Goal: Information Seeking & Learning: Understand process/instructions

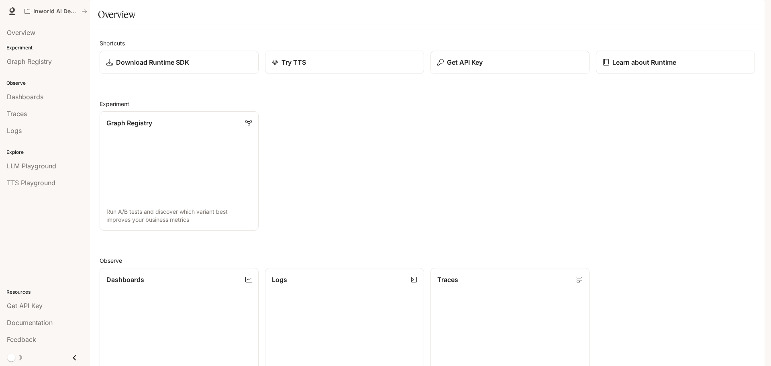
scroll to position [214, 0]
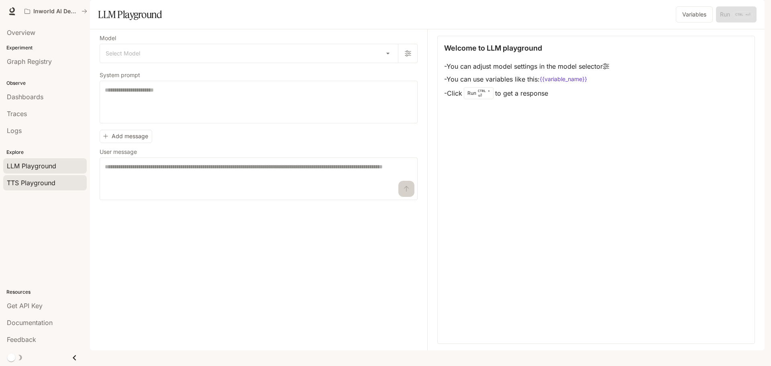
click at [55, 184] on span "TTS Playground" at bounding box center [31, 183] width 49 height 10
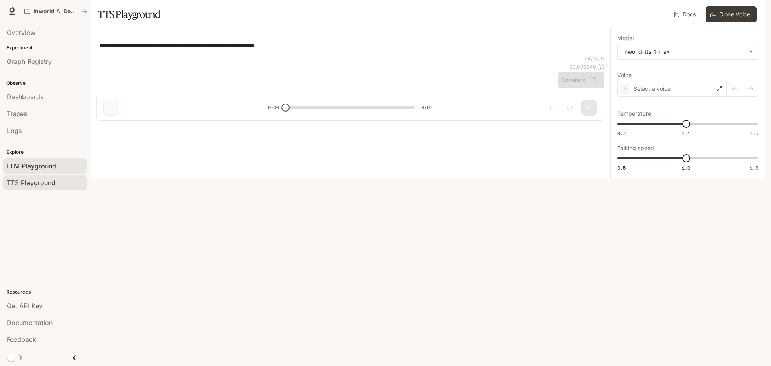
click at [63, 166] on div "LLM Playground" at bounding box center [45, 166] width 76 height 10
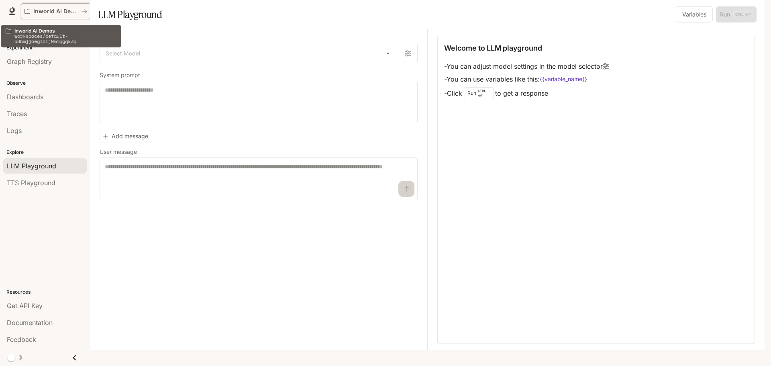
click at [56, 12] on p "Inworld AI Demos" at bounding box center [55, 11] width 45 height 7
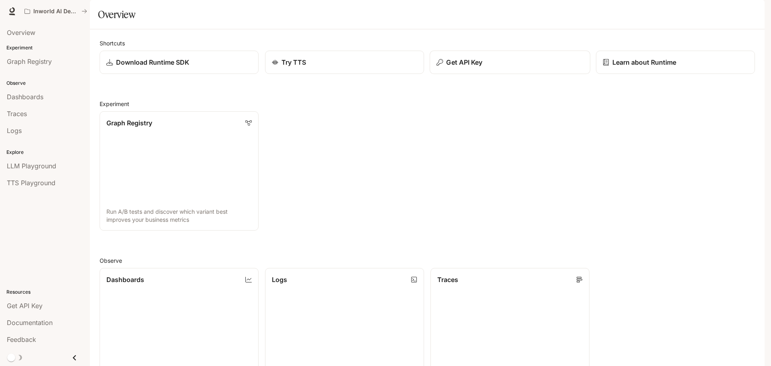
click at [484, 67] on div "Get API Key" at bounding box center [510, 62] width 147 height 10
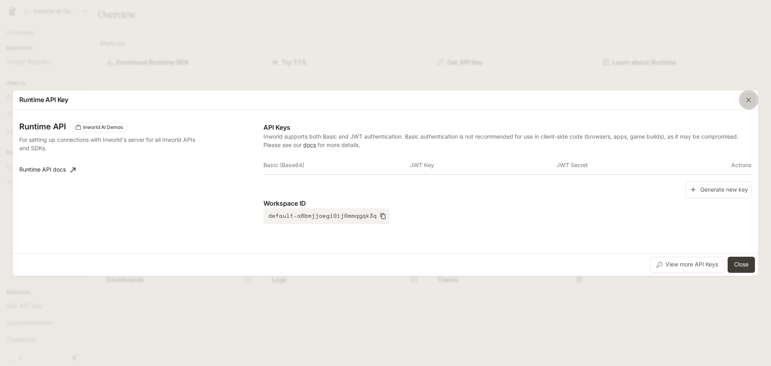
click at [751, 100] on icon "button" at bounding box center [749, 100] width 8 height 8
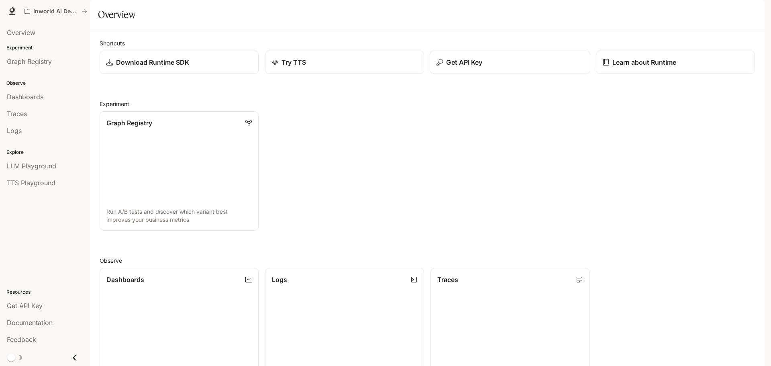
click at [476, 67] on p "Get API Key" at bounding box center [464, 62] width 36 height 10
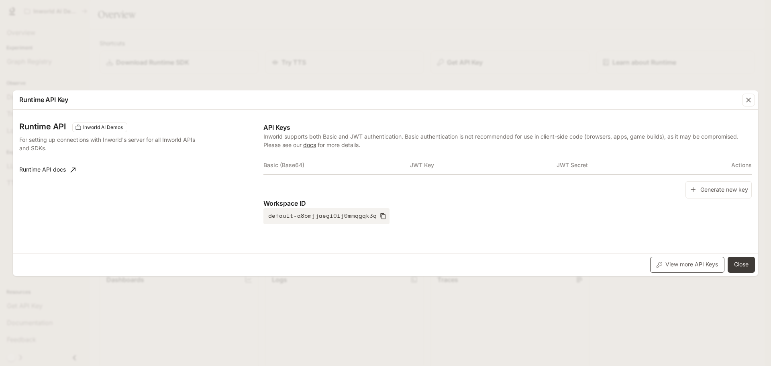
click at [693, 267] on button "View more API Keys" at bounding box center [688, 265] width 74 height 16
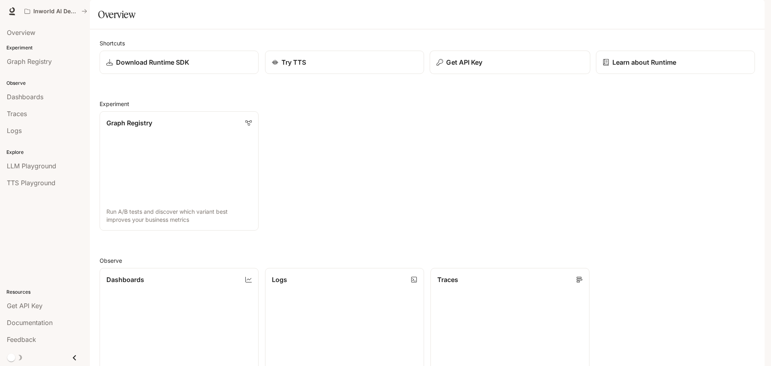
click at [494, 67] on div "Get API Key" at bounding box center [510, 62] width 147 height 10
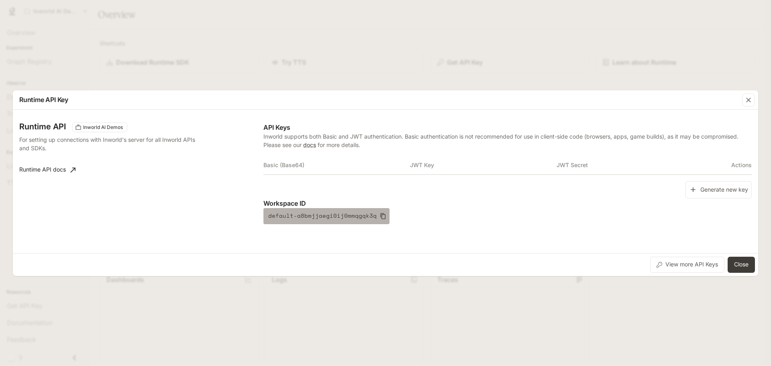
click at [374, 217] on button "default-a8bmjjaegi0ij0mmqgqk3q" at bounding box center [327, 216] width 126 height 16
click at [423, 174] on th "JWT Key" at bounding box center [483, 164] width 147 height 19
click at [534, 167] on th "JWT Key" at bounding box center [483, 164] width 147 height 19
click at [709, 192] on button "Generate new key" at bounding box center [719, 189] width 66 height 17
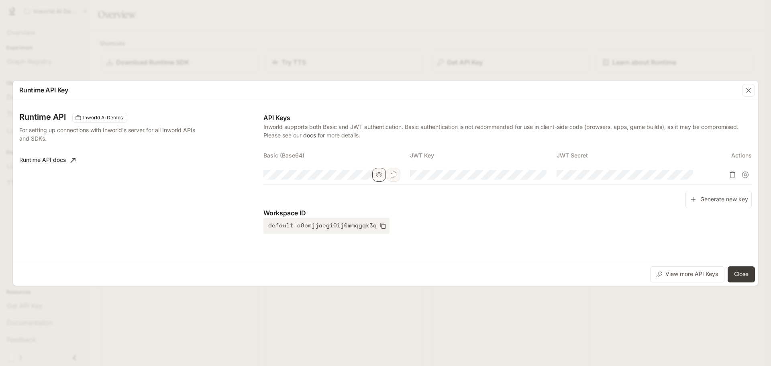
click at [383, 175] on button "button" at bounding box center [379, 175] width 14 height 14
click at [752, 93] on icon "button" at bounding box center [749, 90] width 8 height 8
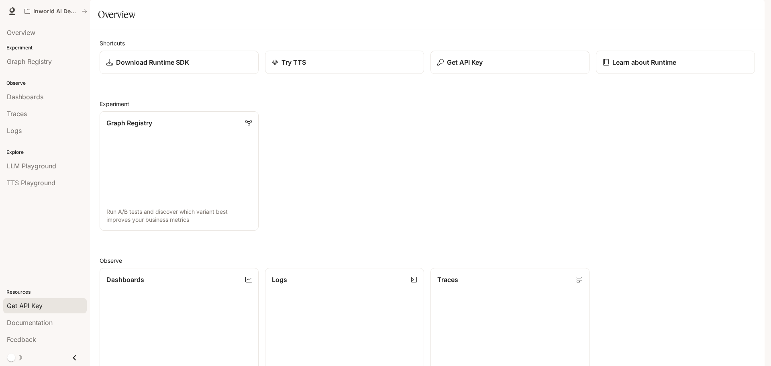
click at [35, 307] on span "Get API Key" at bounding box center [25, 306] width 36 height 10
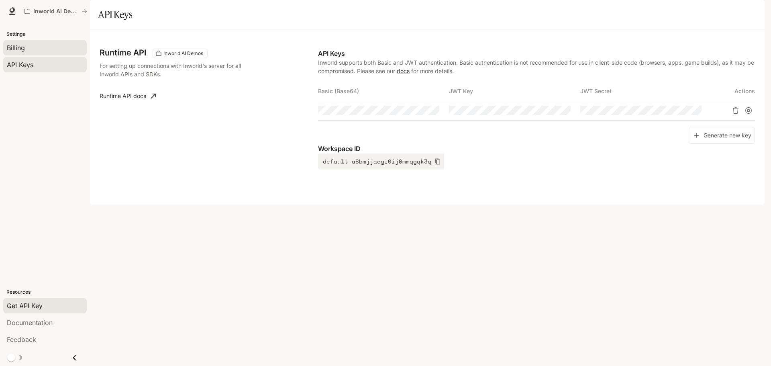
click at [22, 44] on span "Billing" at bounding box center [16, 48] width 18 height 10
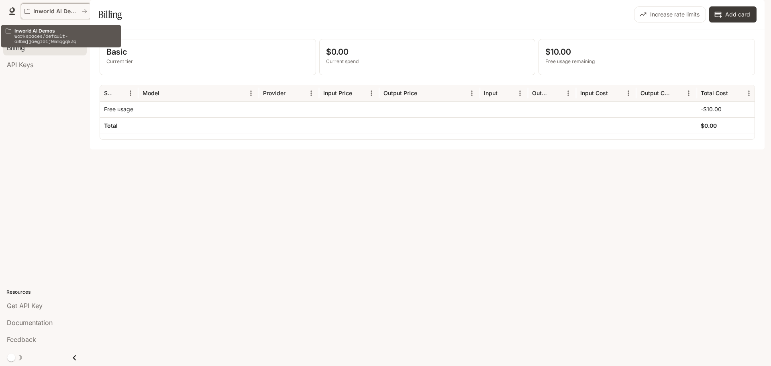
click at [61, 12] on p "Inworld AI Demos" at bounding box center [55, 11] width 45 height 7
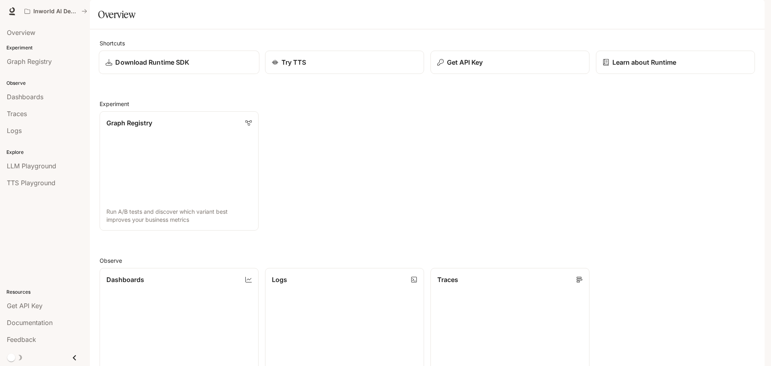
click at [209, 67] on div "Download Runtime SDK" at bounding box center [179, 62] width 147 height 10
click at [544, 67] on div "Get API Key" at bounding box center [510, 62] width 147 height 10
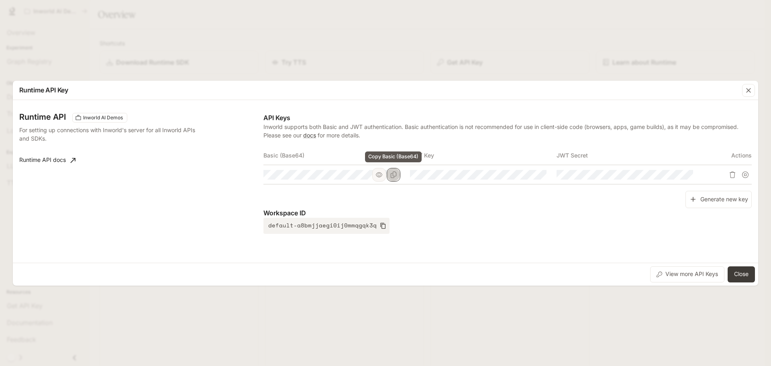
click at [391, 174] on icon "Copy Basic (Base64)" at bounding box center [394, 175] width 6 height 6
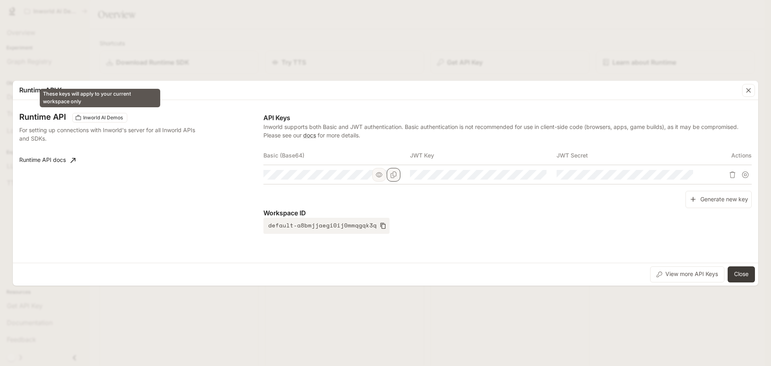
click at [104, 119] on span "Inworld AI Demos" at bounding box center [103, 117] width 46 height 7
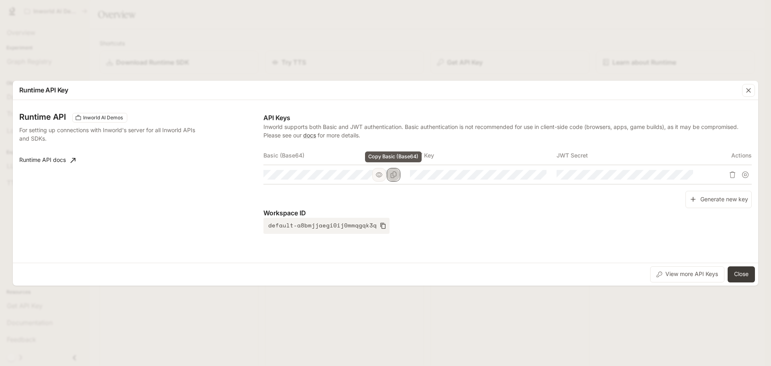
click at [392, 175] on icon "Copy Basic (Base64)" at bounding box center [394, 175] width 6 height 6
click at [120, 58] on div "Runtime API Key Runtime API Inworld AI Demos For setting up connections with In…" at bounding box center [385, 183] width 771 height 366
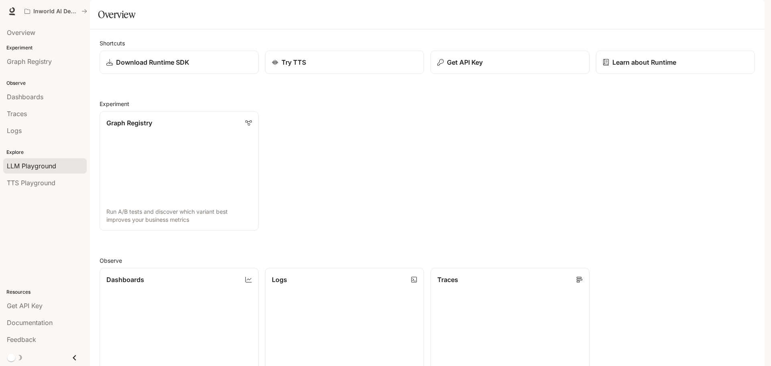
click at [36, 164] on span "LLM Playground" at bounding box center [31, 166] width 49 height 10
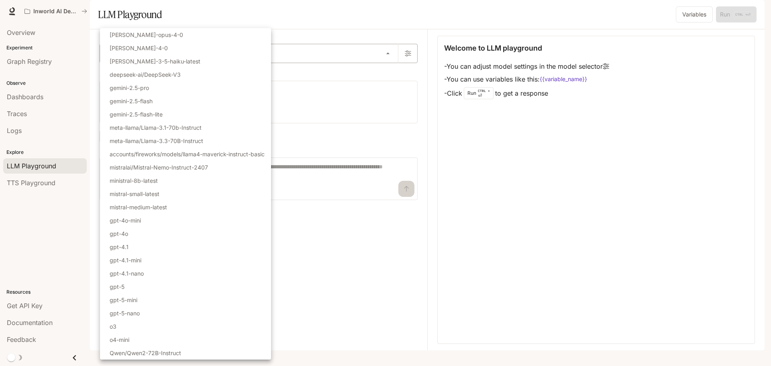
click at [174, 72] on body "Skip to main content Inworld AI Demos Documentation Documentation Portal Overvi…" at bounding box center [385, 183] width 771 height 366
click at [159, 220] on li "gpt-4o-mini" at bounding box center [185, 220] width 171 height 13
type input "**********"
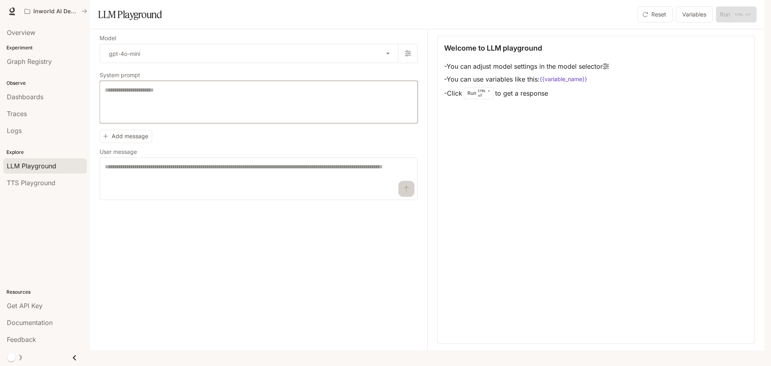
click at [202, 118] on textarea at bounding box center [259, 102] width 308 height 32
click at [180, 114] on textarea "**********" at bounding box center [259, 102] width 308 height 32
type textarea "**********"
click at [138, 191] on textarea at bounding box center [259, 179] width 308 height 32
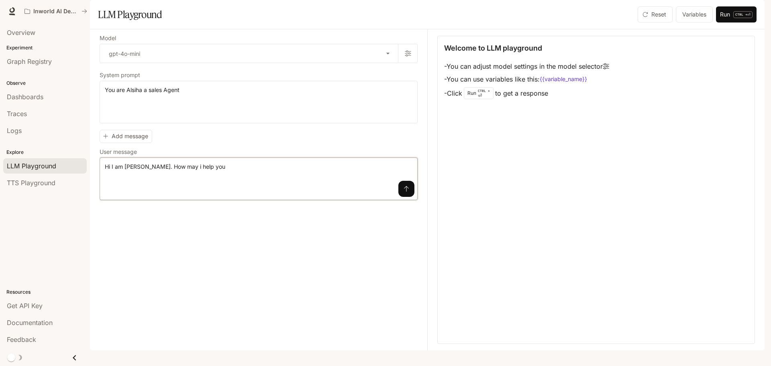
type textarea "**********"
click at [256, 274] on div "**********" at bounding box center [264, 189] width 328 height 321
click at [729, 23] on button "Run CTRL + ⏎" at bounding box center [736, 14] width 41 height 16
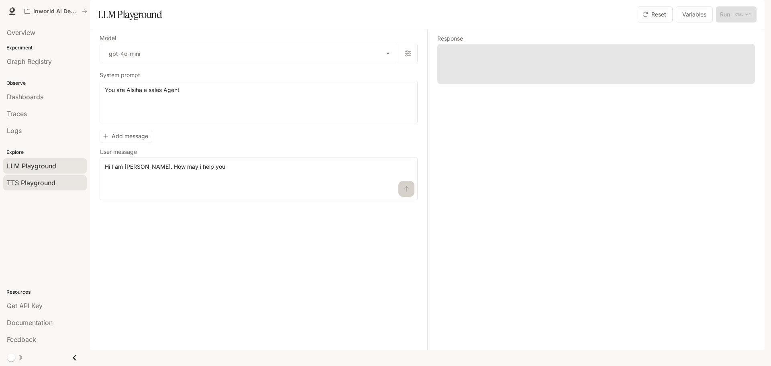
click at [39, 184] on span "TTS Playground" at bounding box center [31, 183] width 49 height 10
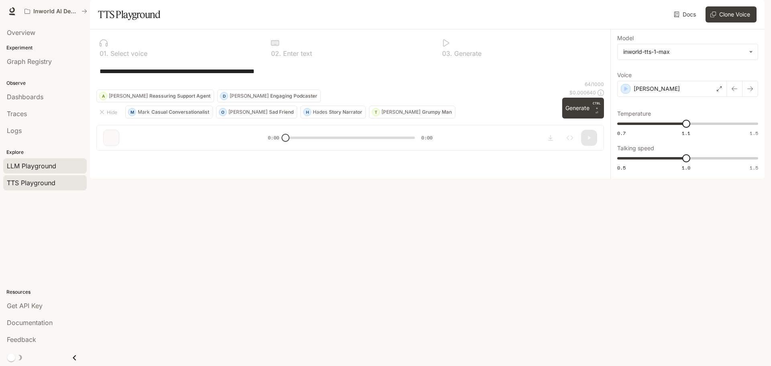
click at [51, 170] on span "LLM Playground" at bounding box center [31, 166] width 49 height 10
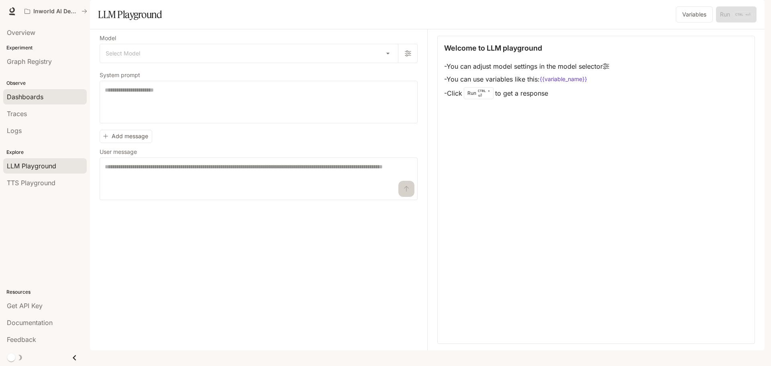
click at [44, 92] on div "Dashboards" at bounding box center [45, 97] width 76 height 10
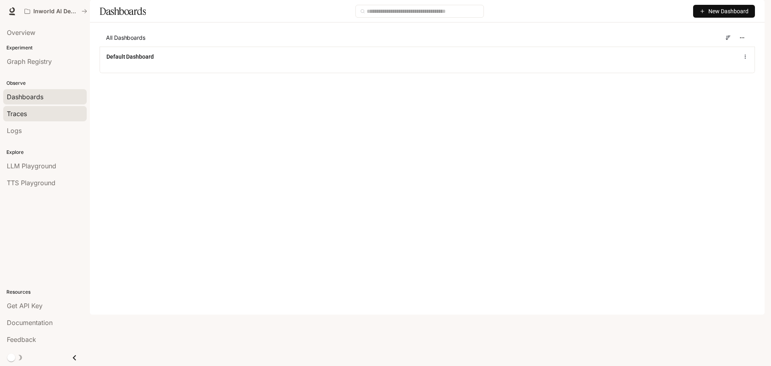
click at [23, 111] on span "Traces" at bounding box center [17, 114] width 20 height 10
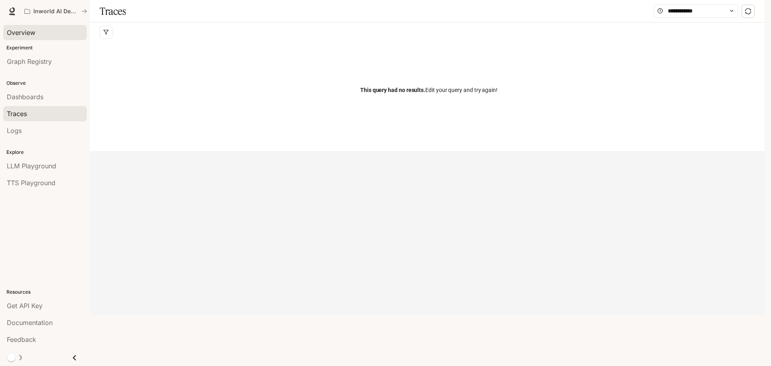
click at [44, 29] on div "Overview" at bounding box center [45, 33] width 76 height 10
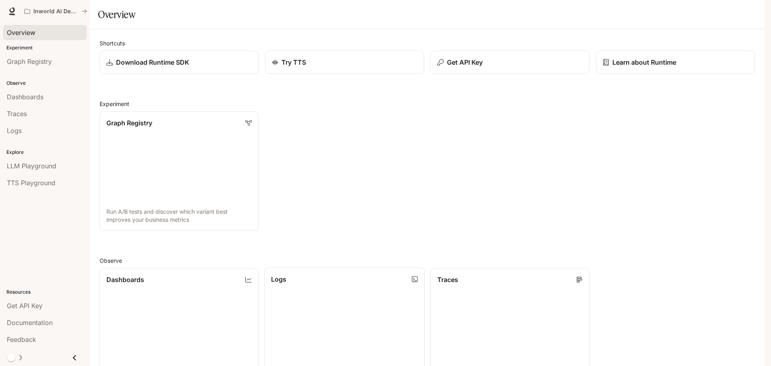
scroll to position [161, 0]
click at [49, 322] on span "Documentation" at bounding box center [30, 323] width 46 height 10
click at [31, 114] on div "Traces" at bounding box center [45, 114] width 76 height 10
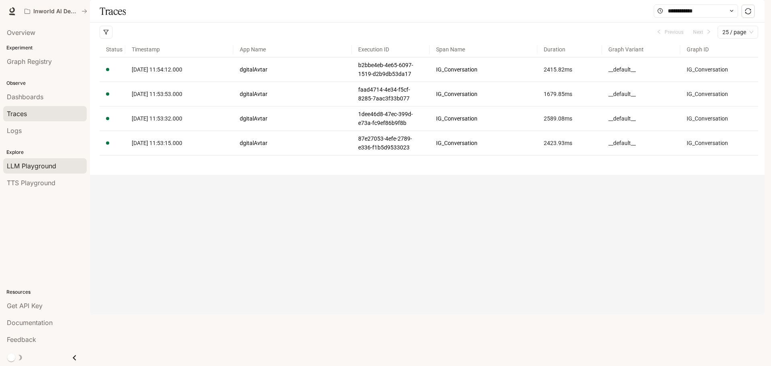
click at [66, 167] on div "LLM Playground" at bounding box center [45, 166] width 76 height 10
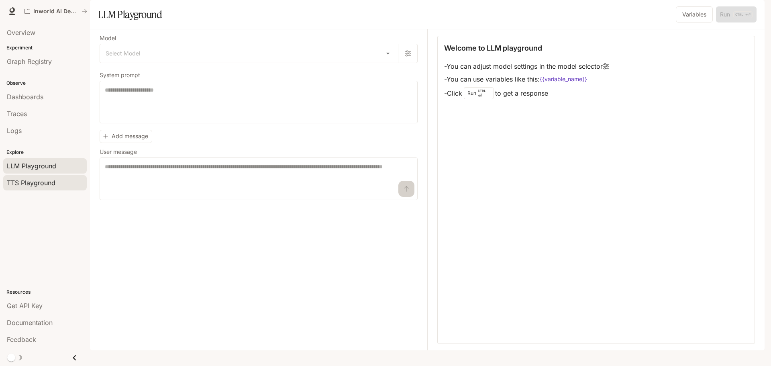
click at [49, 180] on span "TTS Playground" at bounding box center [31, 183] width 49 height 10
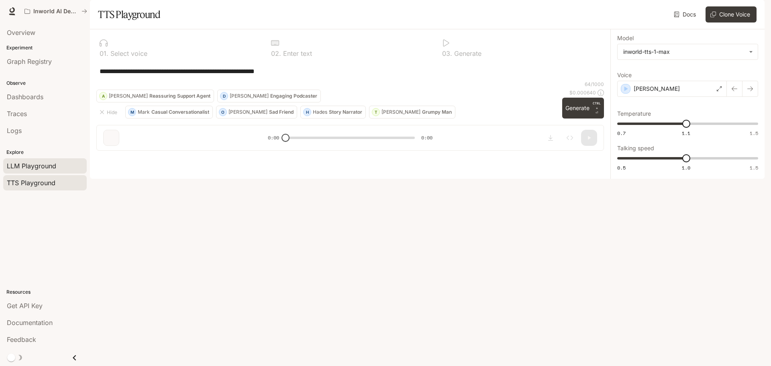
click at [47, 163] on span "LLM Playground" at bounding box center [31, 166] width 49 height 10
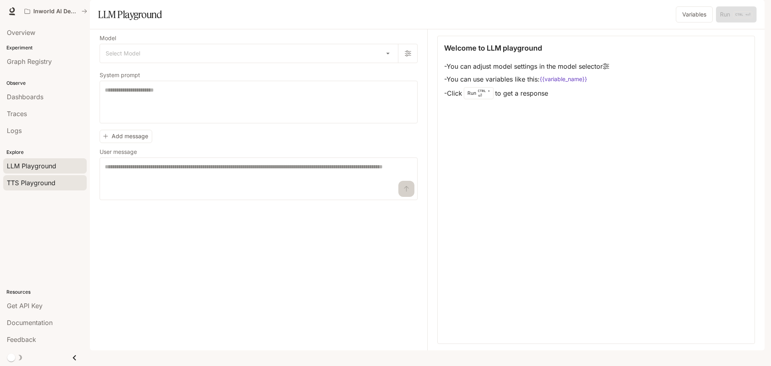
click at [39, 186] on span "TTS Playground" at bounding box center [31, 183] width 49 height 10
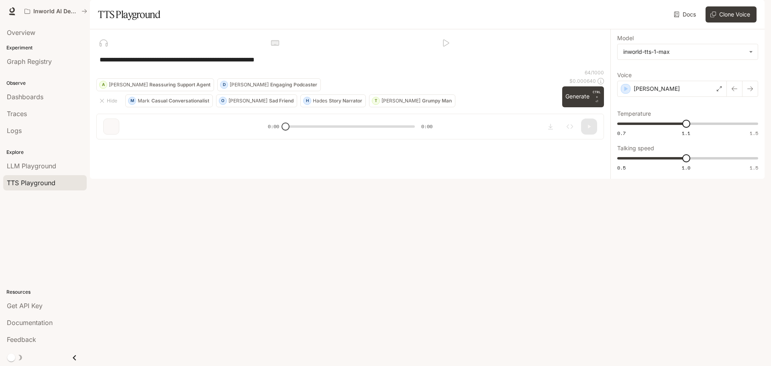
click at [27, 114] on span "Traces" at bounding box center [17, 114] width 20 height 10
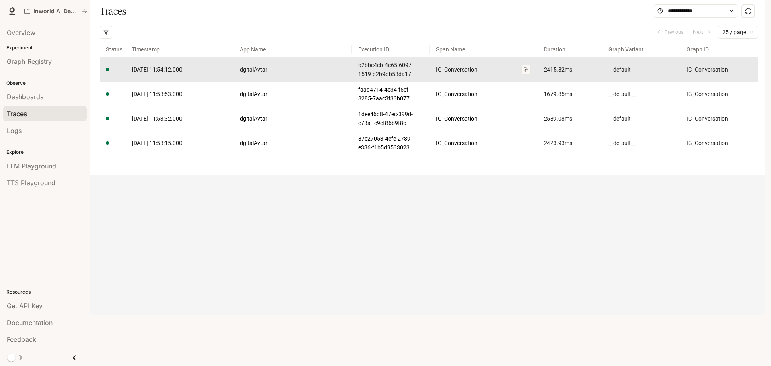
click at [451, 74] on link "IG_Conversation" at bounding box center [483, 69] width 95 height 9
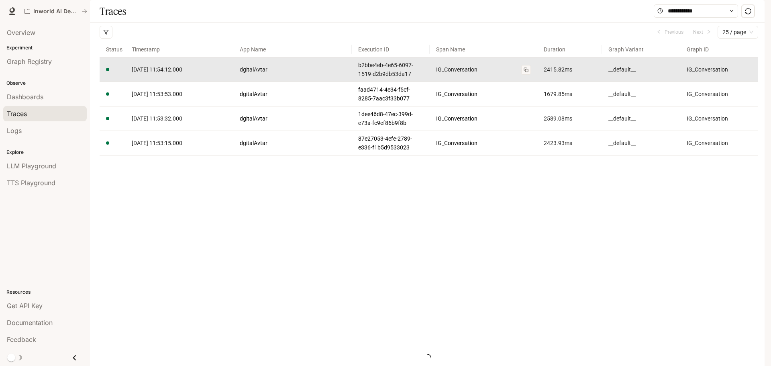
click at [451, 74] on link "IG_Conversation" at bounding box center [483, 69] width 95 height 9
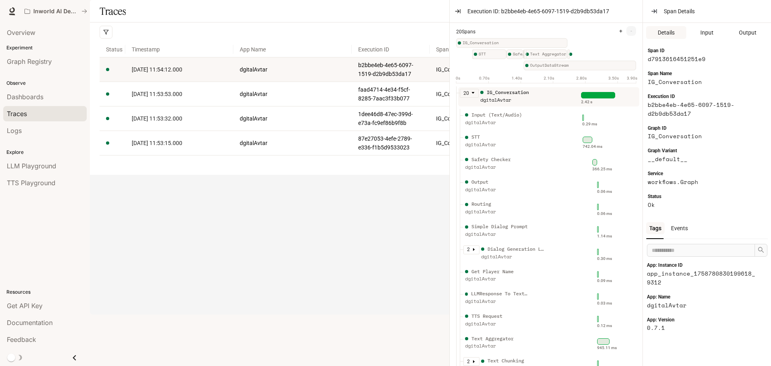
click at [374, 175] on div "Traces Filters Duration MIN ms MAX ms Clear All Status Clear All App Name Clear…" at bounding box center [427, 87] width 675 height 175
click at [317, 175] on div "Traces Filters Duration MIN ms MAX ms Clear All Status Clear All App Name Clear…" at bounding box center [427, 87] width 675 height 175
drag, startPoint x: 404, startPoint y: 248, endPoint x: 408, endPoint y: 228, distance: 20.0
click at [404, 175] on div "Traces Filters Duration MIN ms MAX ms Clear All Status Clear All App Name Clear…" at bounding box center [427, 87] width 675 height 175
